Goal: Navigation & Orientation: Find specific page/section

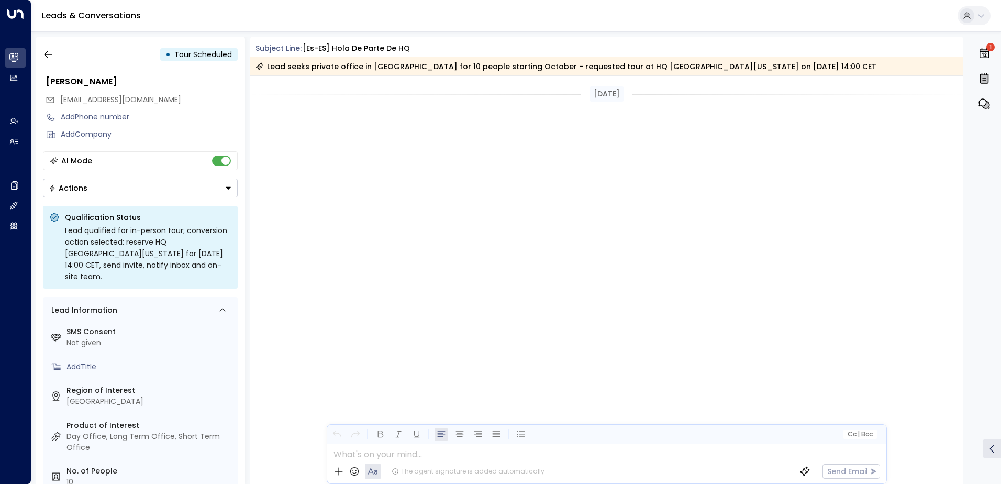
scroll to position [1158, 0]
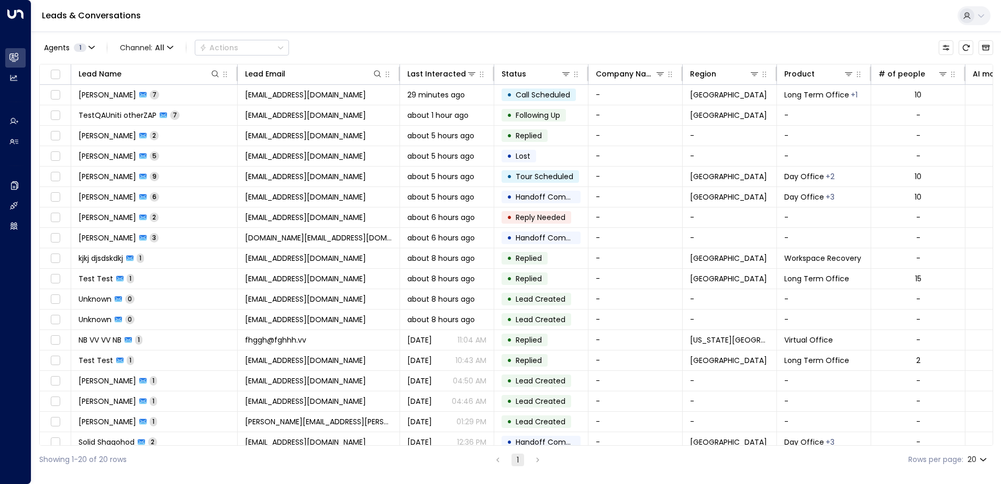
click at [977, 13] on icon at bounding box center [981, 16] width 8 height 8
drag, startPoint x: 928, startPoint y: 52, endPoint x: 846, endPoint y: 58, distance: 81.4
click at [846, 58] on div "UAT Tester [EMAIL_ADDRESS][DOMAIN_NAME]" at bounding box center [902, 47] width 166 height 23
copy span "[EMAIL_ADDRESS][DOMAIN_NAME]"
